Goal: Find specific page/section: Locate a particular part of the current website

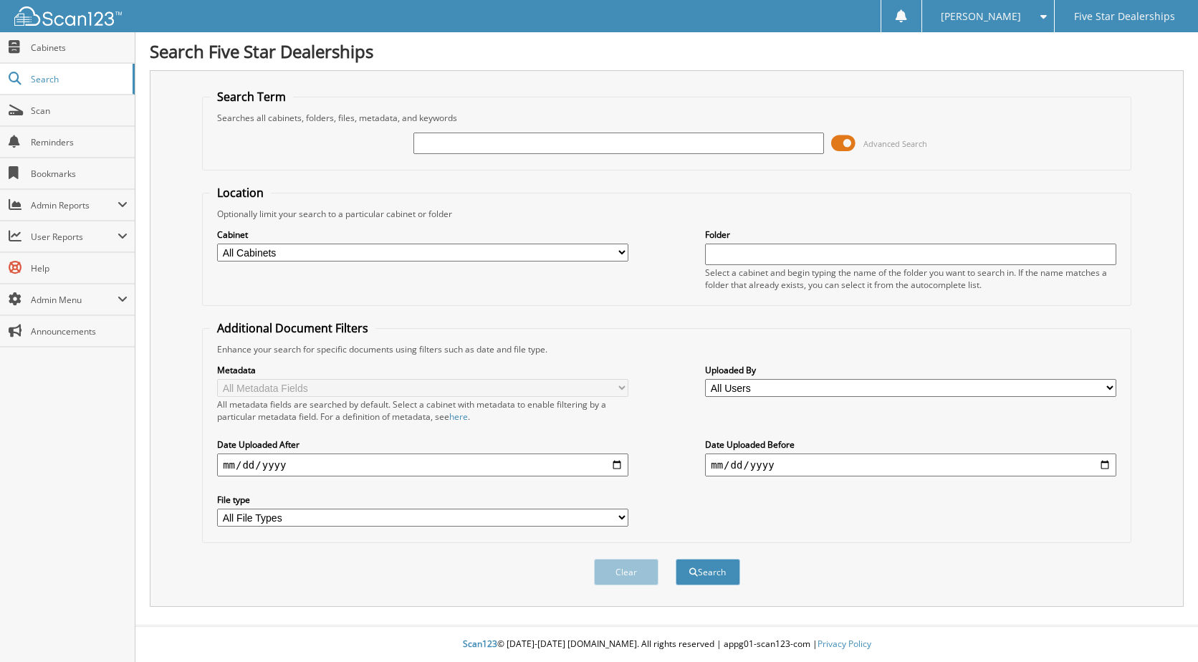
click at [425, 149] on input "text" at bounding box center [618, 143] width 411 height 21
type input "[PERSON_NAME] B95979"
click at [676, 559] on button "Search" at bounding box center [708, 572] width 64 height 27
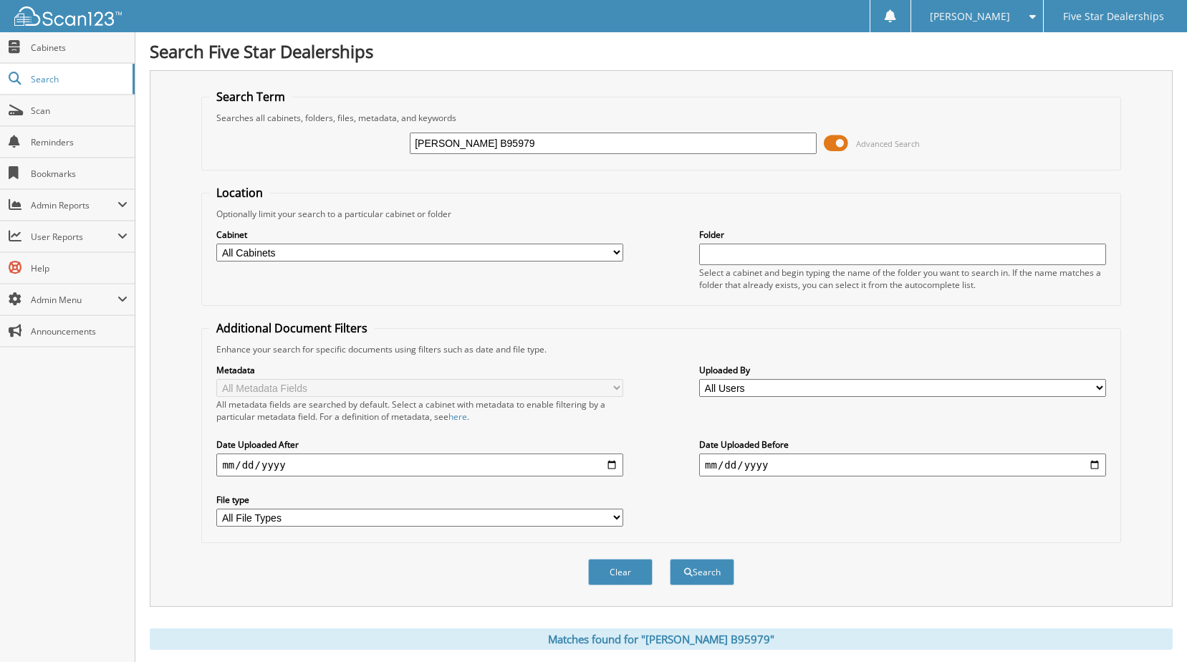
drag, startPoint x: 490, startPoint y: 140, endPoint x: 255, endPoint y: 117, distance: 236.1
click at [255, 117] on fieldset "Search Term Searches all cabinets, folders, files, metadata, and keywords [PERS…" at bounding box center [660, 130] width 919 height 82
type input "[PERSON_NAME] 524775"
click at [670, 559] on button "Search" at bounding box center [702, 572] width 64 height 27
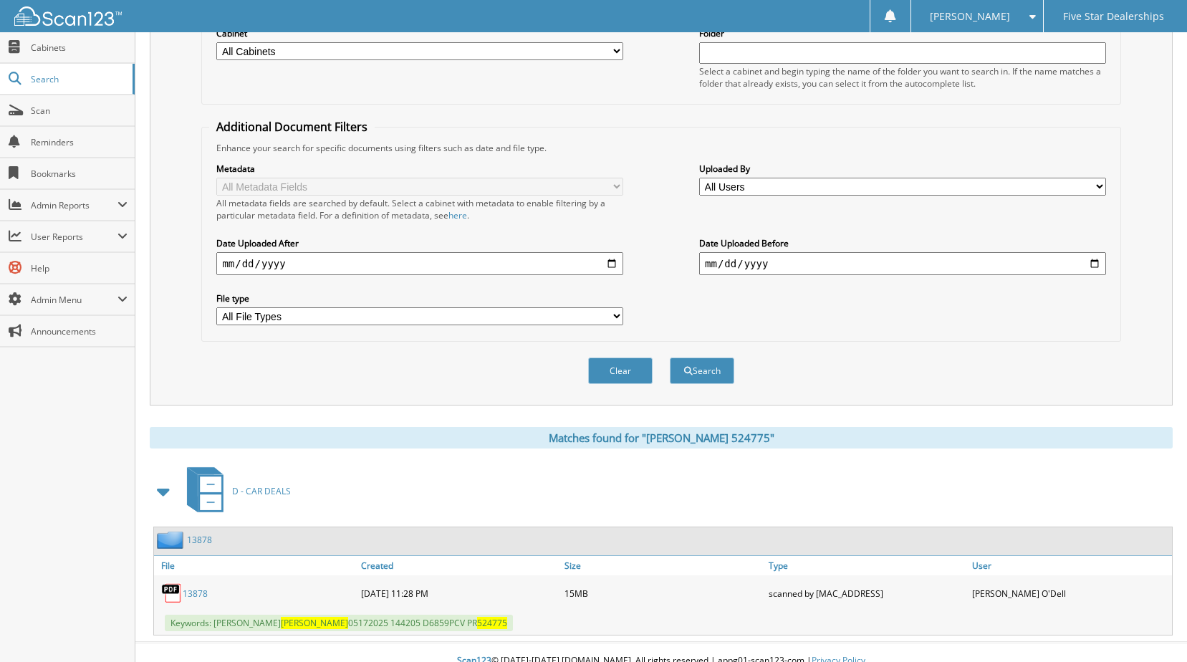
scroll to position [219, 0]
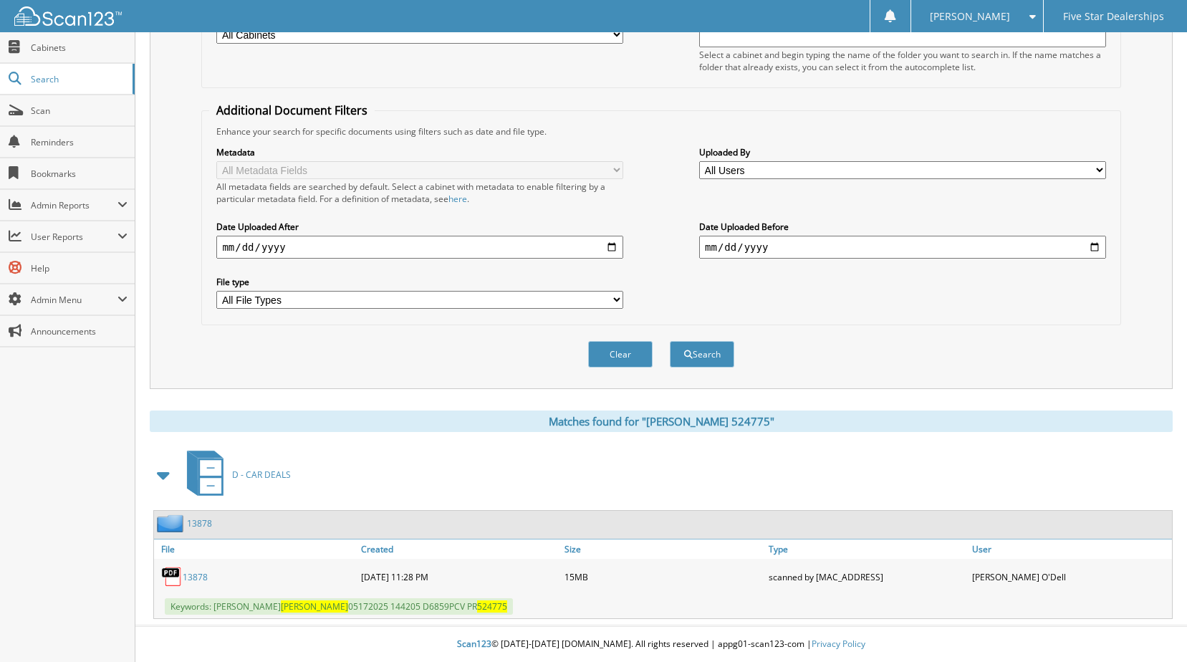
click at [206, 518] on link "13878" at bounding box center [199, 523] width 25 height 12
